Goal: Task Accomplishment & Management: Use online tool/utility

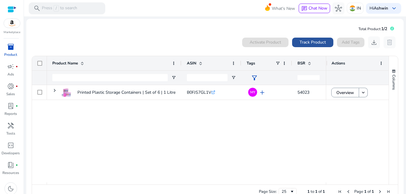
click at [299, 39] on span "Track Product" at bounding box center [312, 42] width 26 height 6
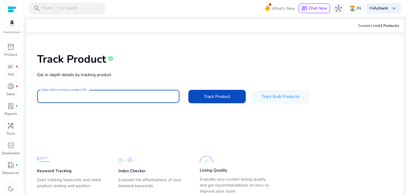
click at [135, 97] on input "Enter ASIN or Amazon product URL" at bounding box center [108, 96] width 133 height 7
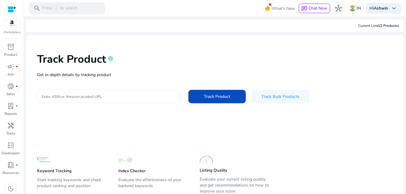
click at [120, 92] on div at bounding box center [108, 96] width 133 height 13
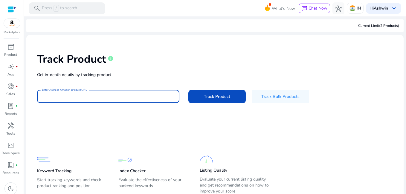
paste input "**********"
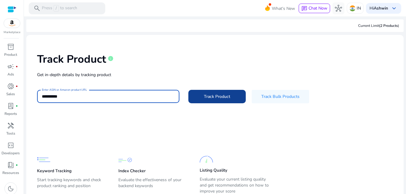
type input "**********"
click at [203, 101] on span at bounding box center [216, 96] width 57 height 14
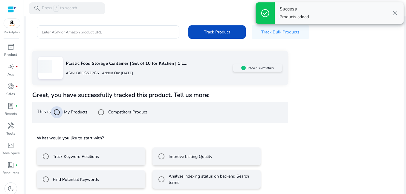
scroll to position [68, 0]
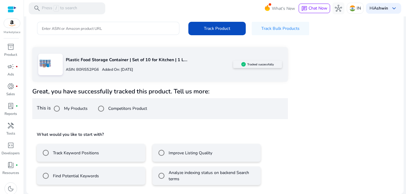
drag, startPoint x: 211, startPoint y: 32, endPoint x: 222, endPoint y: 97, distance: 66.4
click at [222, 97] on mat-card "Track Product info Get in-depth details by tracking product Enter ASIN or Amazo…" at bounding box center [214, 80] width 377 height 227
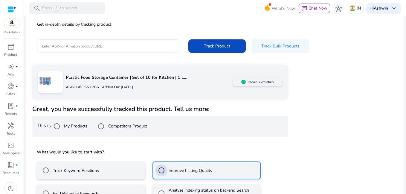
scroll to position [95, 0]
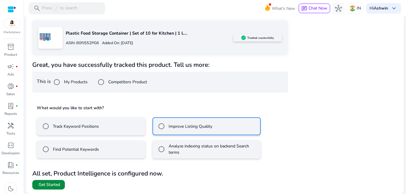
click at [55, 185] on span "Get Started" at bounding box center [50, 185] width 22 height 6
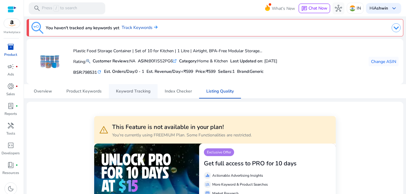
click at [119, 90] on span "Keyword Tracking" at bounding box center [133, 91] width 34 height 4
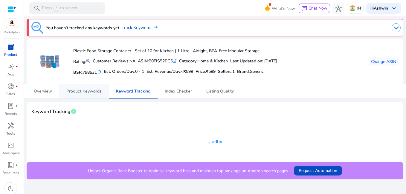
click at [85, 91] on span "Product Keywords" at bounding box center [83, 91] width 35 height 4
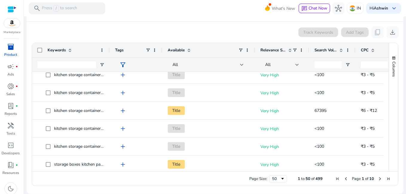
drag, startPoint x: 94, startPoint y: 49, endPoint x: 109, endPoint y: 45, distance: 15.7
click at [109, 45] on div at bounding box center [109, 50] width 2 height 14
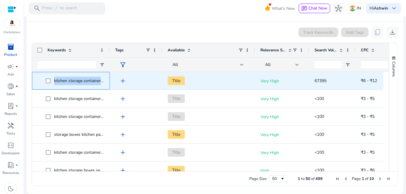
drag, startPoint x: 53, startPoint y: 80, endPoint x: 106, endPoint y: 80, distance: 52.9
click at [106, 80] on div "kitchen storage containers set" at bounding box center [71, 81] width 78 height 18
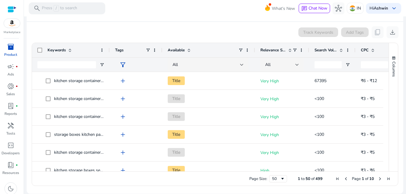
drag, startPoint x: 106, startPoint y: 80, endPoint x: 116, endPoint y: 20, distance: 60.5
click at [116, 20] on mat-card-header "Product Keyword info" at bounding box center [214, 13] width 367 height 17
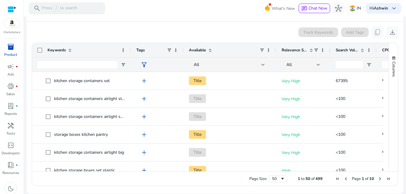
drag, startPoint x: 118, startPoint y: 50, endPoint x: 129, endPoint y: 50, distance: 11.1
click at [129, 50] on div at bounding box center [130, 50] width 2 height 14
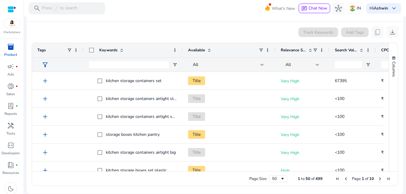
drag, startPoint x: 84, startPoint y: 50, endPoint x: 63, endPoint y: 50, distance: 20.6
click at [63, 50] on div "Tags" at bounding box center [58, 50] width 52 height 14
drag, startPoint x: 83, startPoint y: 49, endPoint x: 64, endPoint y: 47, distance: 19.6
click at [64, 47] on div "Tags" at bounding box center [57, 50] width 51 height 14
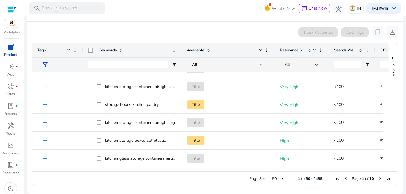
click at [182, 49] on div "Available" at bounding box center [228, 50] width 93 height 14
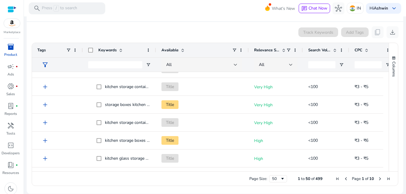
drag, startPoint x: 181, startPoint y: 49, endPoint x: 156, endPoint y: 47, distance: 25.8
click at [156, 47] on div at bounding box center [155, 50] width 2 height 14
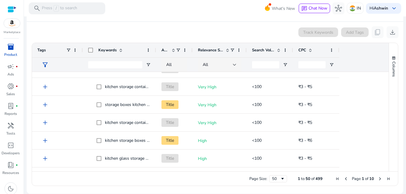
drag, startPoint x: 248, startPoint y: 50, endPoint x: 192, endPoint y: 49, distance: 56.2
click at [192, 49] on div at bounding box center [192, 50] width 2 height 14
drag, startPoint x: 82, startPoint y: 50, endPoint x: 56, endPoint y: 49, distance: 25.1
click at [68, 50] on div "Tags" at bounding box center [57, 50] width 51 height 14
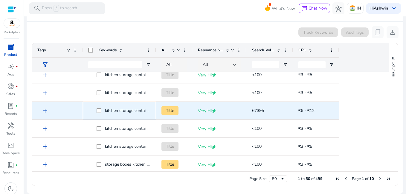
click at [139, 111] on span "kitchen storage containers set" at bounding box center [133, 111] width 56 height 6
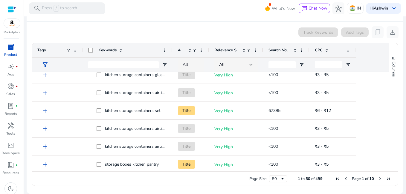
drag, startPoint x: 155, startPoint y: 50, endPoint x: 171, endPoint y: 50, distance: 16.2
click at [171, 50] on div at bounding box center [172, 50] width 2 height 14
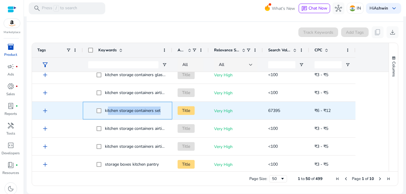
drag, startPoint x: 108, startPoint y: 110, endPoint x: 161, endPoint y: 110, distance: 53.2
click at [161, 110] on span "kitchen storage containers set" at bounding box center [132, 111] width 70 height 12
click at [161, 111] on span "kitchen storage containers set" at bounding box center [132, 111] width 70 height 12
drag, startPoint x: 161, startPoint y: 111, endPoint x: 105, endPoint y: 112, distance: 56.2
click at [105, 112] on span "kitchen storage containers set" at bounding box center [132, 111] width 70 height 12
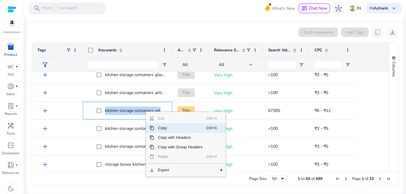
click at [159, 129] on span "Copy" at bounding box center [180, 128] width 52 height 10
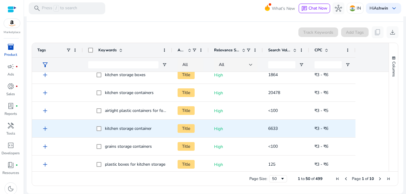
scroll to position [717, 0]
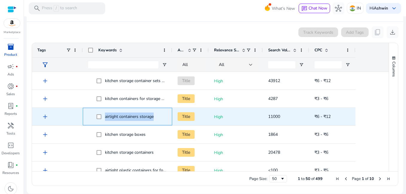
drag, startPoint x: 105, startPoint y: 116, endPoint x: 155, endPoint y: 116, distance: 49.6
click at [155, 116] on span "airtight containers storage" at bounding box center [132, 117] width 70 height 12
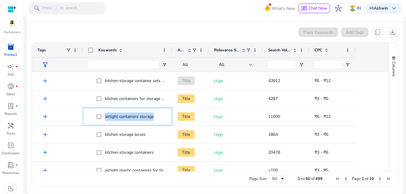
copy span "airtight containers storage"
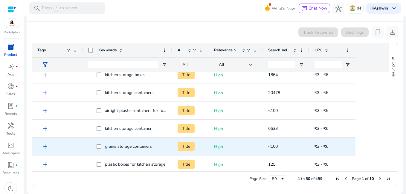
scroll to position [797, 0]
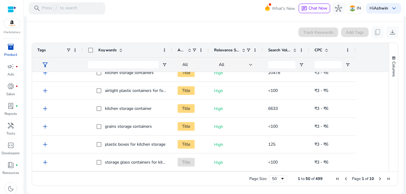
click at [280, 183] on div "Page Size: 50 1 to 50 of 499 Page 1 of 10" at bounding box center [215, 178] width 366 height 14
click at [280, 179] on span "Page Size" at bounding box center [282, 179] width 5 height 5
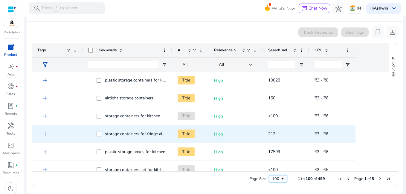
scroll to position [857, 0]
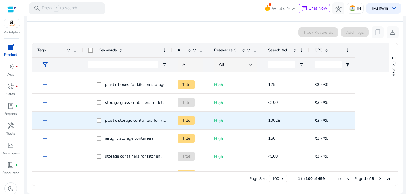
click at [105, 120] on span "plastic storage containers for kitchen" at bounding box center [139, 121] width 68 height 6
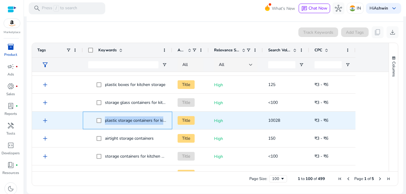
drag, startPoint x: 105, startPoint y: 120, endPoint x: 167, endPoint y: 122, distance: 61.9
click at [167, 122] on div "plastic storage containers for kitchen" at bounding box center [127, 121] width 89 height 18
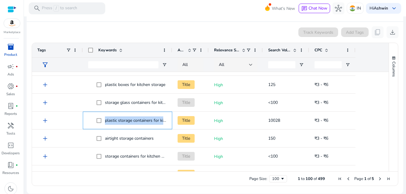
copy span "plastic storage containers for kitchen"
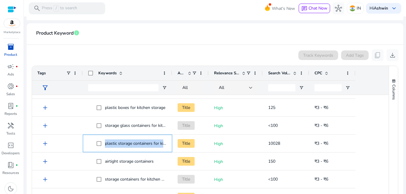
scroll to position [0, 0]
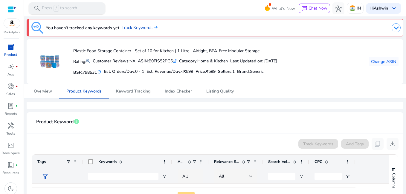
click at [71, 6] on p "Press / to search" at bounding box center [59, 8] width 35 height 7
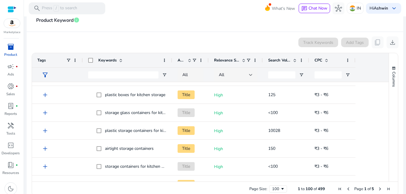
scroll to position [112, 0]
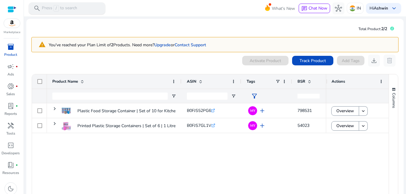
click at [69, 11] on p "Press / to search" at bounding box center [59, 8] width 35 height 7
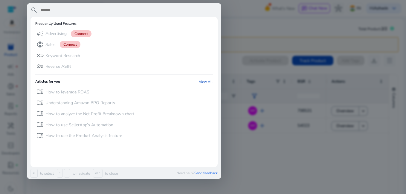
drag, startPoint x: 300, startPoint y: 158, endPoint x: 298, endPoint y: 99, distance: 59.2
click at [300, 156] on div at bounding box center [203, 97] width 406 height 194
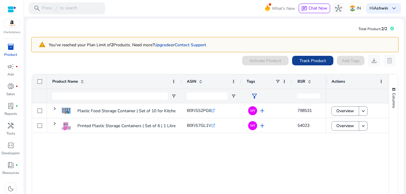
click at [302, 58] on span "Track Product" at bounding box center [312, 61] width 26 height 6
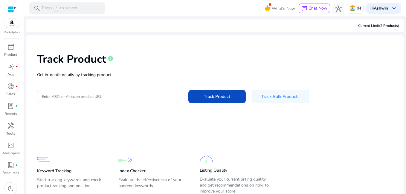
click at [98, 92] on div at bounding box center [108, 96] width 133 height 13
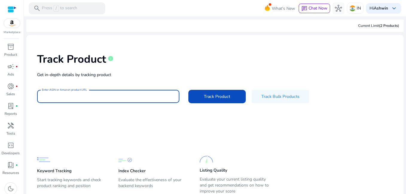
click at [95, 97] on input "Enter ASIN or Amazon product URL" at bounding box center [108, 96] width 133 height 7
paste input "**********"
type input "**********"
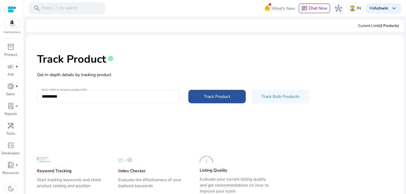
click at [209, 95] on span "Track Product" at bounding box center [217, 97] width 26 height 6
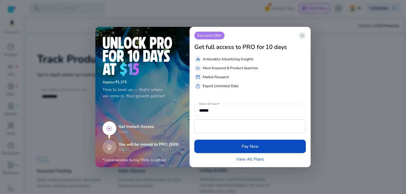
click at [300, 36] on span "close" at bounding box center [302, 35] width 5 height 5
